Goal: Transaction & Acquisition: Purchase product/service

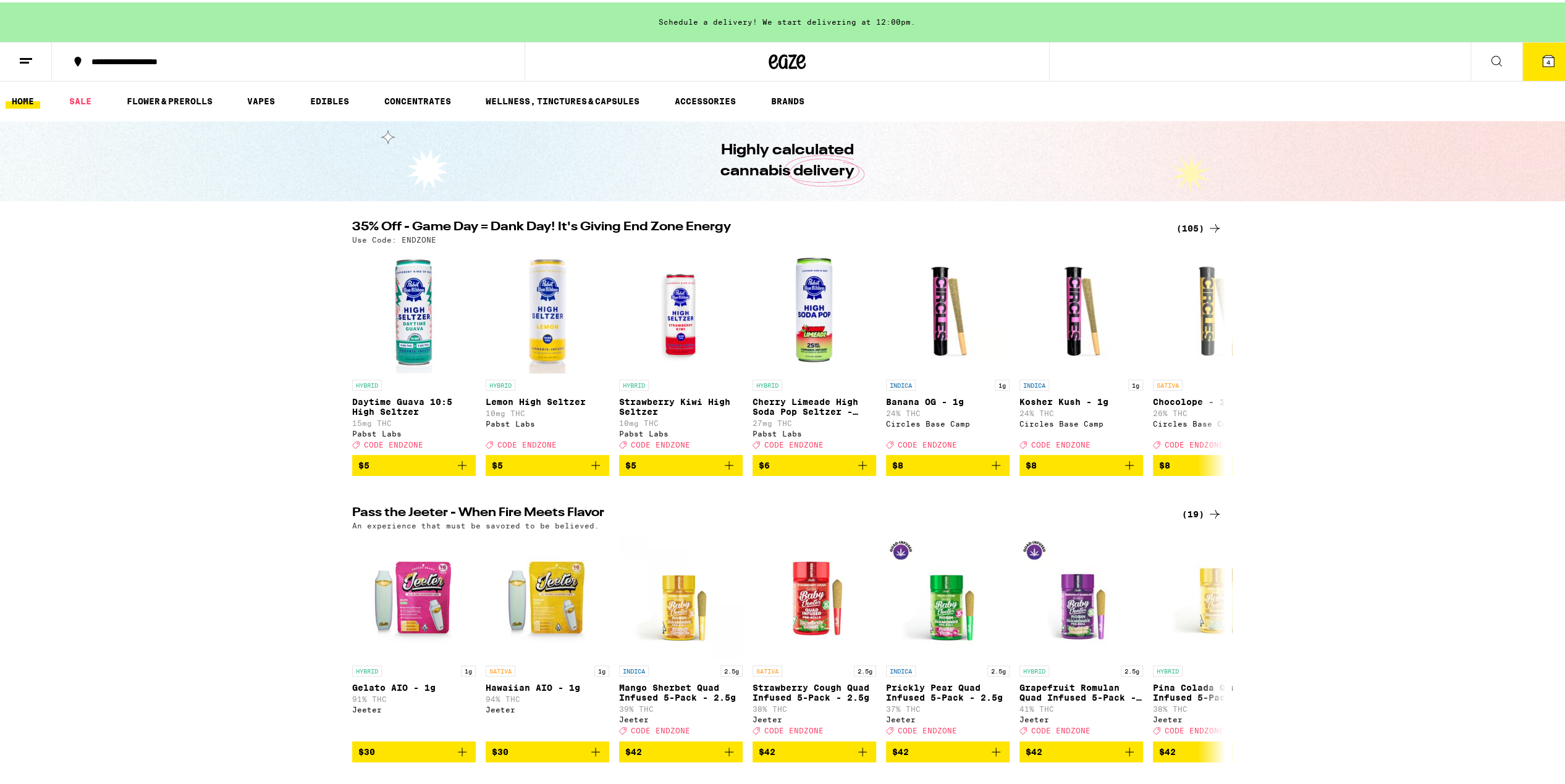
click at [1167, 222] on div "(105)" at bounding box center [1192, 225] width 61 height 15
click at [1178, 227] on div "(105)" at bounding box center [1199, 225] width 46 height 15
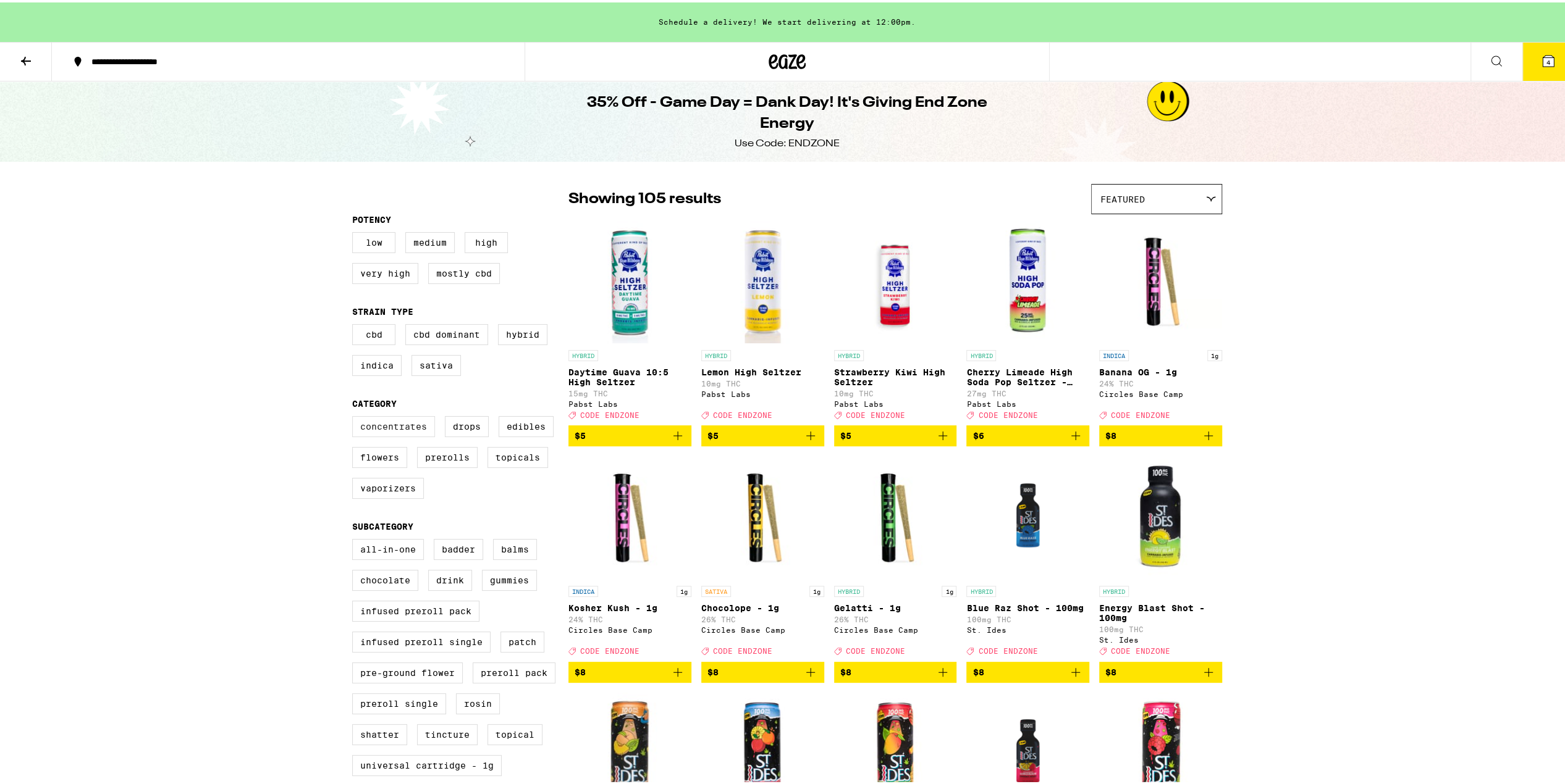
click at [385, 433] on label "Concentrates" at bounding box center [393, 424] width 83 height 21
click at [356, 416] on input "Concentrates" at bounding box center [355, 415] width 1 height 1
checkbox input "true"
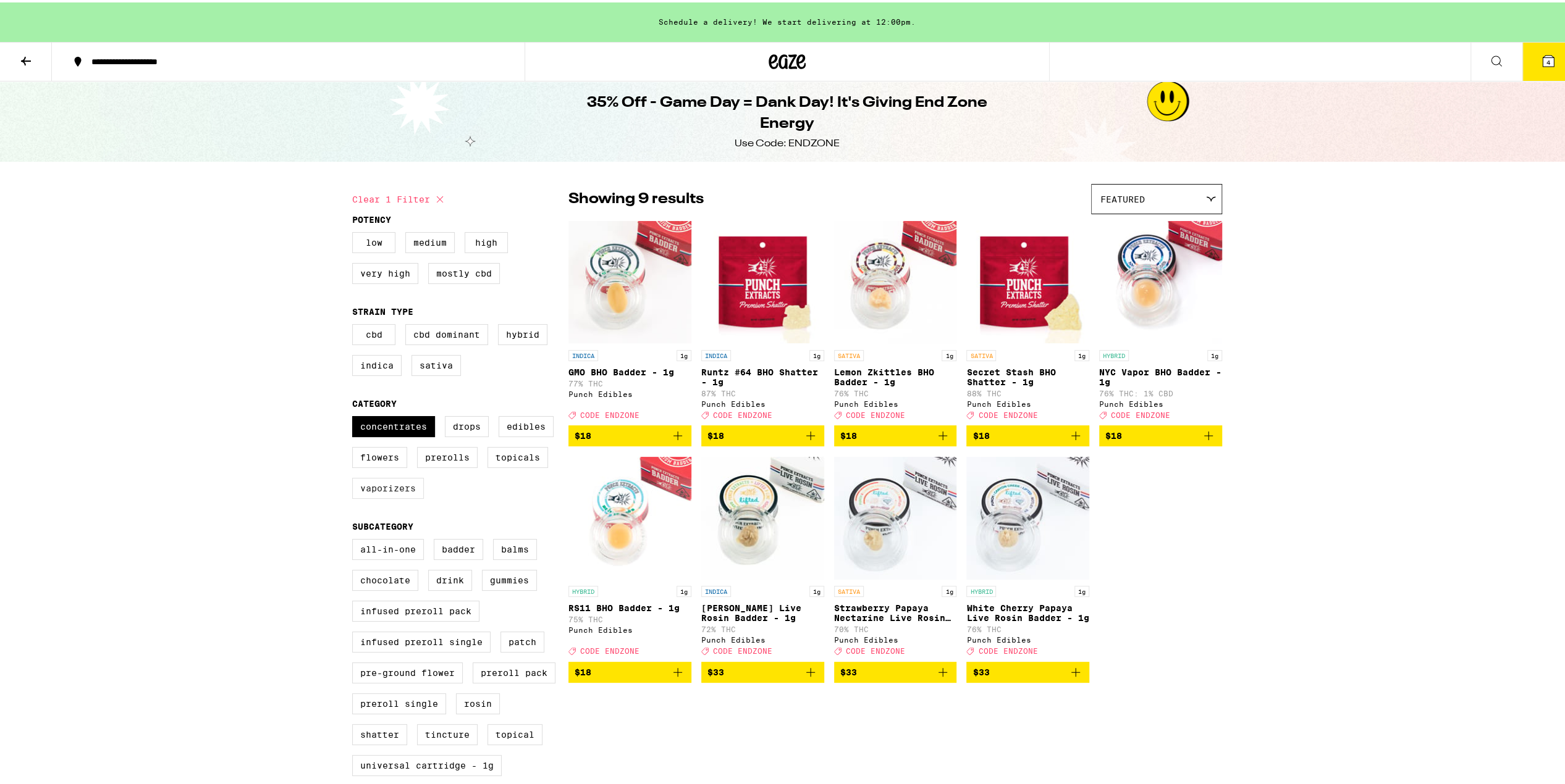
click at [370, 496] on label "Vaporizers" at bounding box center [388, 486] width 71 height 21
click at [356, 416] on input "Vaporizers" at bounding box center [355, 415] width 1 height 1
checkbox input "true"
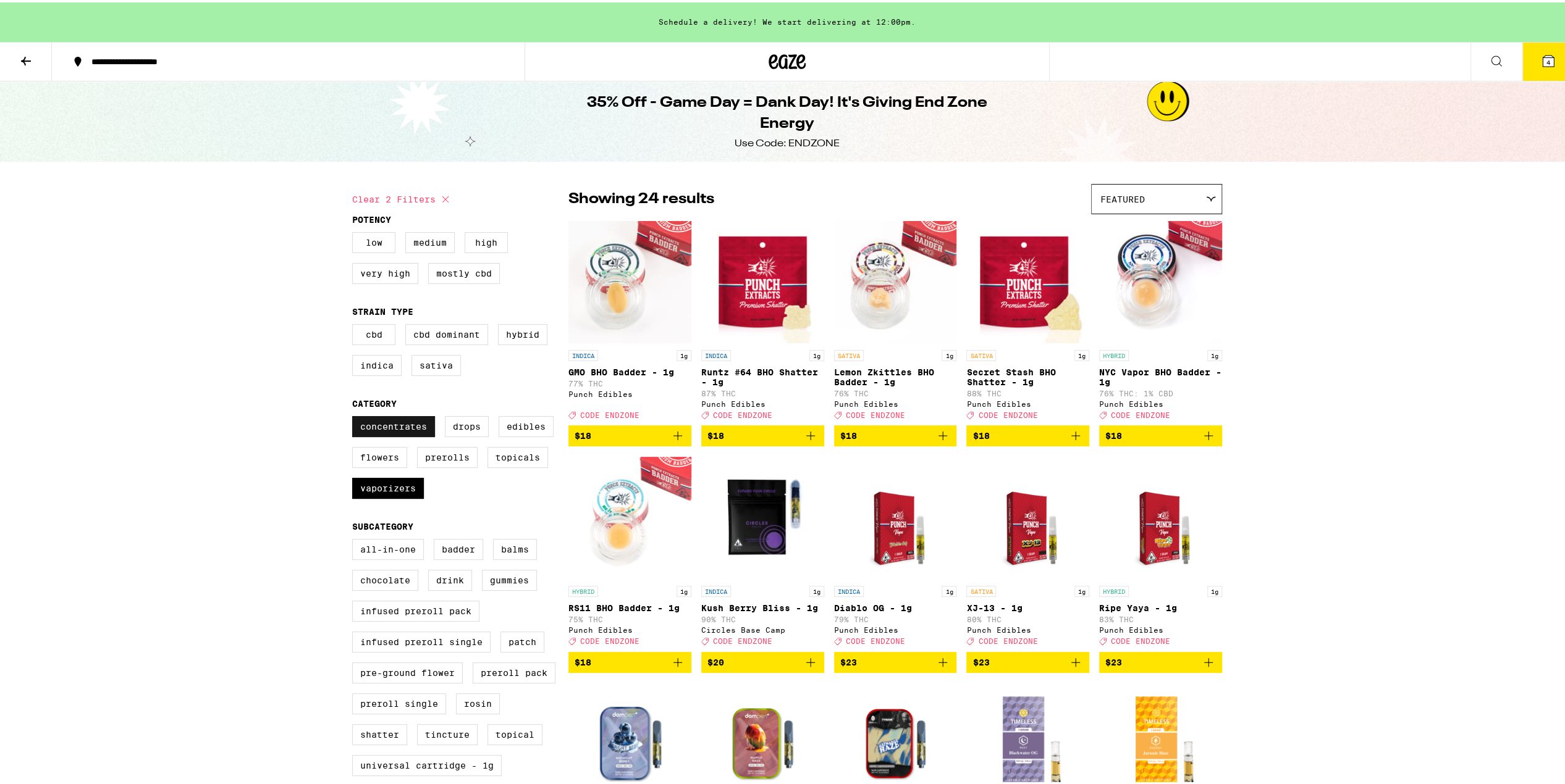
click at [368, 435] on label "Concentrates" at bounding box center [393, 424] width 83 height 21
click at [404, 430] on label "Concentrates" at bounding box center [393, 424] width 83 height 21
click at [356, 416] on input "Concentrates" at bounding box center [355, 415] width 1 height 1
checkbox input "false"
